Goal: Task Accomplishment & Management: Complete application form

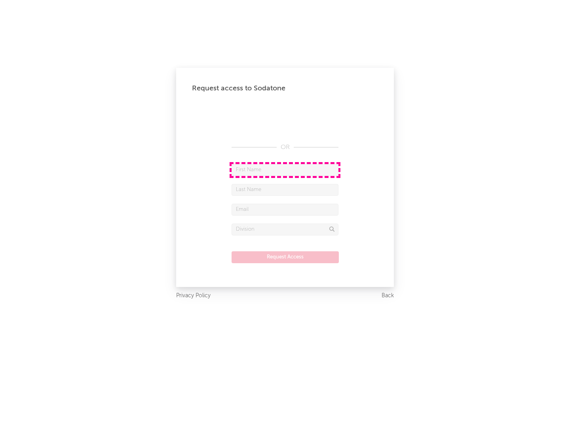
click at [285, 170] on input "text" at bounding box center [285, 170] width 107 height 12
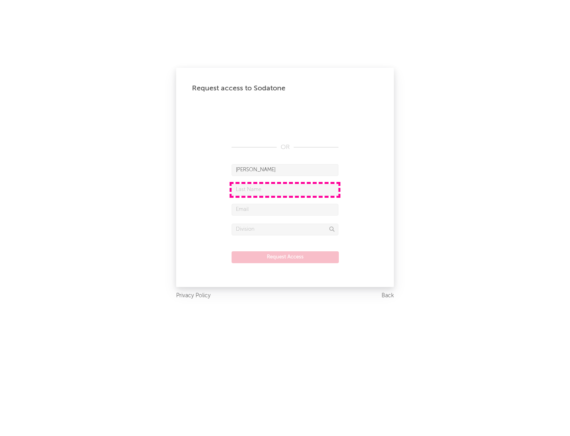
type input "[PERSON_NAME]"
click at [285, 189] on input "text" at bounding box center [285, 190] width 107 height 12
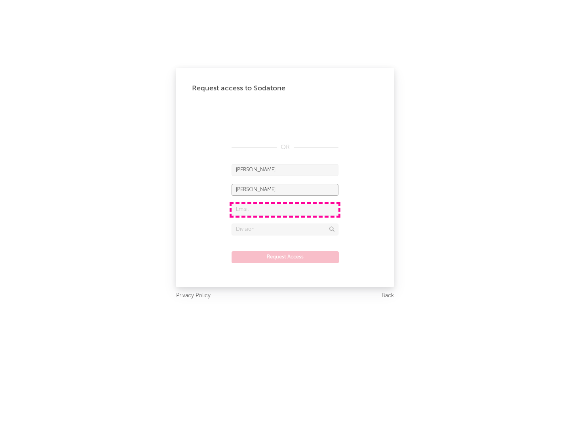
type input "[PERSON_NAME]"
click at [285, 209] on input "text" at bounding box center [285, 210] width 107 height 12
type input "[EMAIL_ADDRESS][DOMAIN_NAME]"
click at [285, 229] on input "text" at bounding box center [285, 229] width 107 height 12
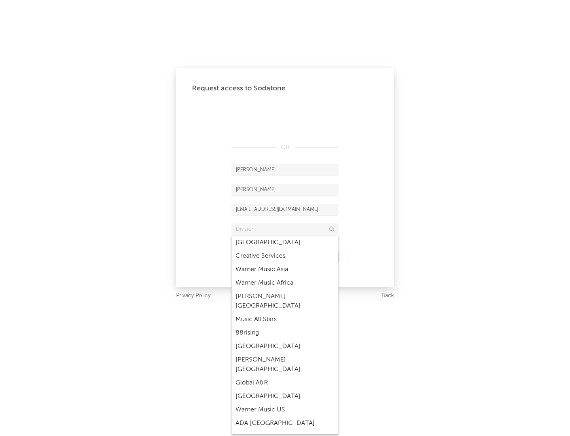
click at [283, 313] on div "Music All Stars" at bounding box center [285, 319] width 107 height 13
type input "Music All Stars"
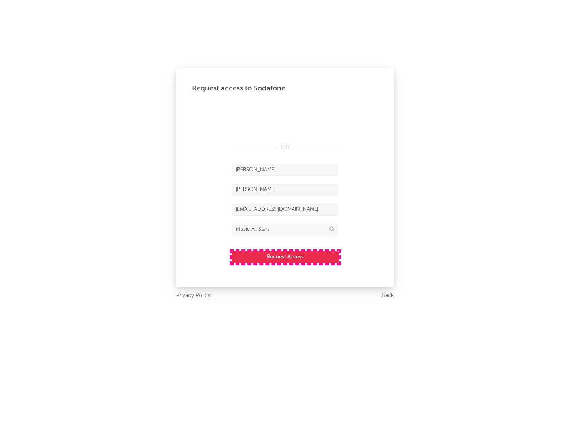
click at [285, 257] on button "Request Access" at bounding box center [285, 257] width 107 height 12
